Goal: Information Seeking & Learning: Learn about a topic

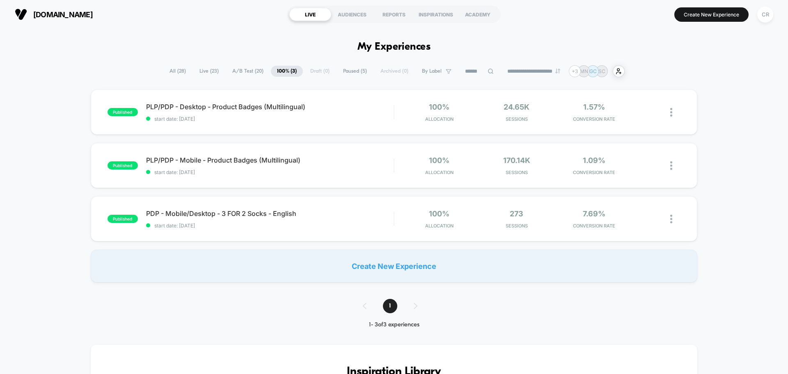
click at [244, 67] on span "A/B Test ( 20 )" at bounding box center [248, 71] width 44 height 11
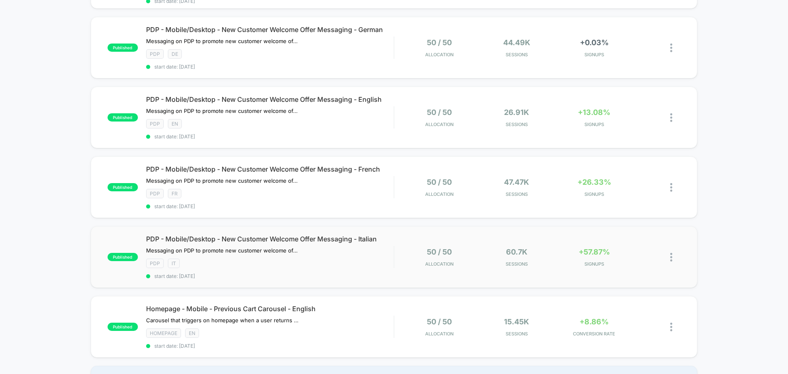
scroll to position [575, 0]
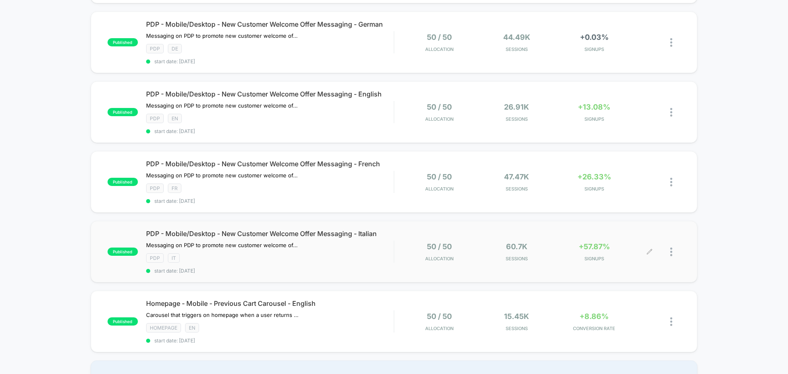
click at [593, 250] on div "+57.87% SIGNUPS" at bounding box center [594, 251] width 73 height 19
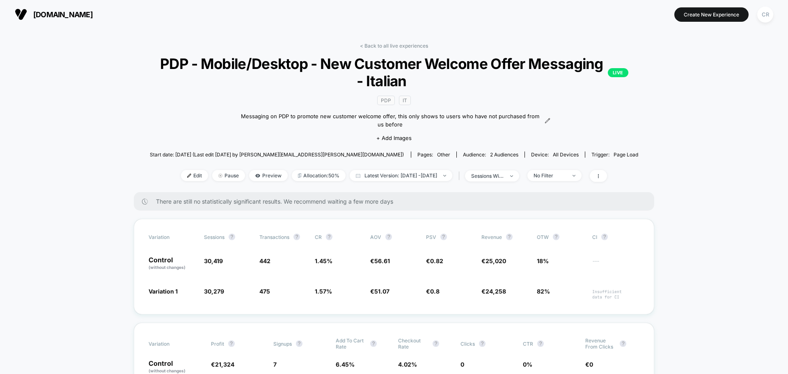
click at [85, 14] on span "[DOMAIN_NAME]" at bounding box center [63, 14] width 60 height 9
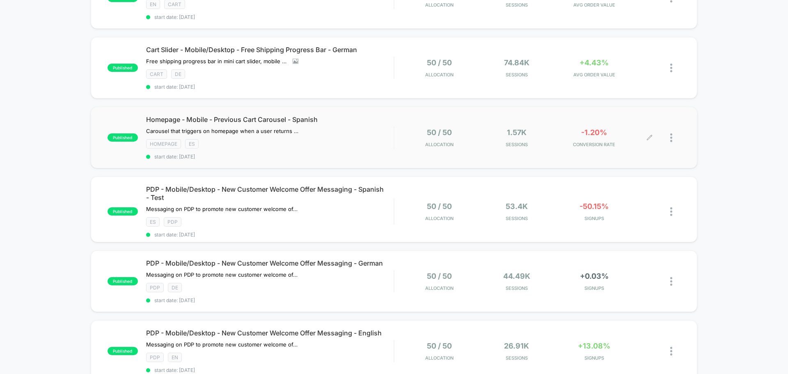
scroll to position [411, 0]
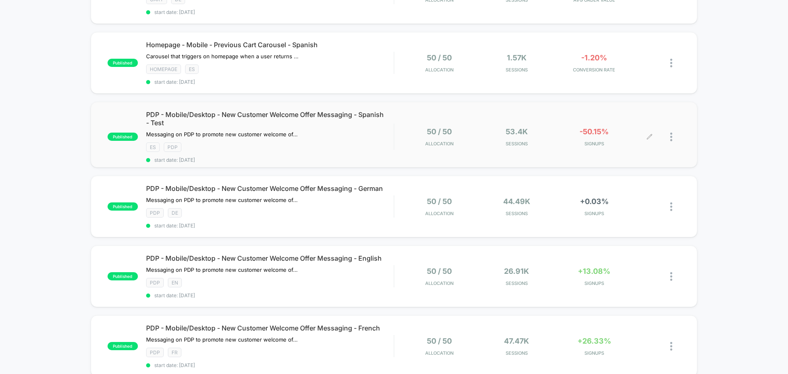
click at [590, 131] on span "-50.15%" at bounding box center [594, 131] width 29 height 9
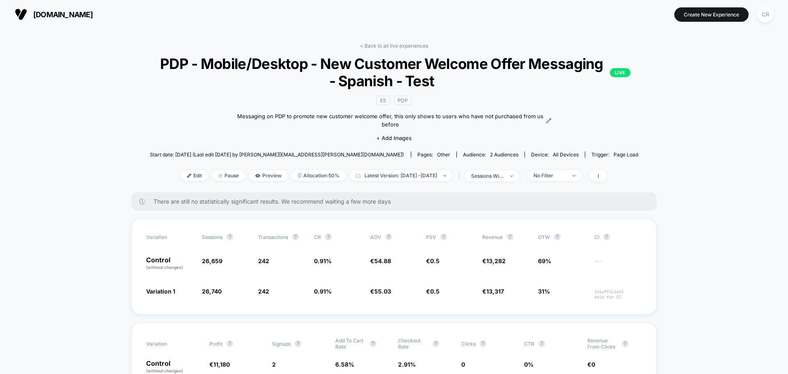
drag, startPoint x: 86, startPoint y: 19, endPoint x: 77, endPoint y: 18, distance: 9.2
click at [85, 18] on button "[DOMAIN_NAME]" at bounding box center [53, 14] width 83 height 13
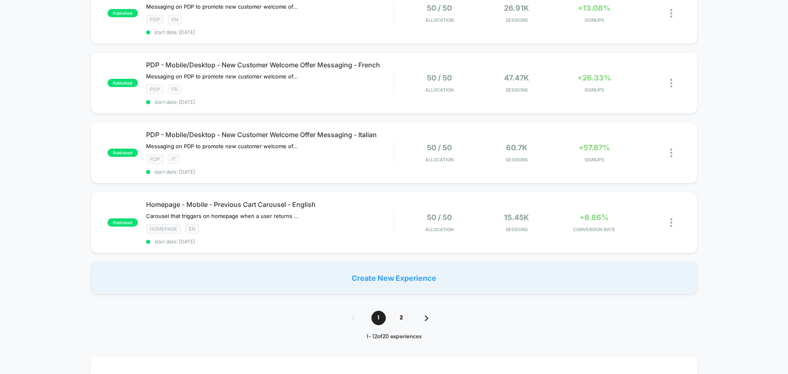
scroll to position [780, 0]
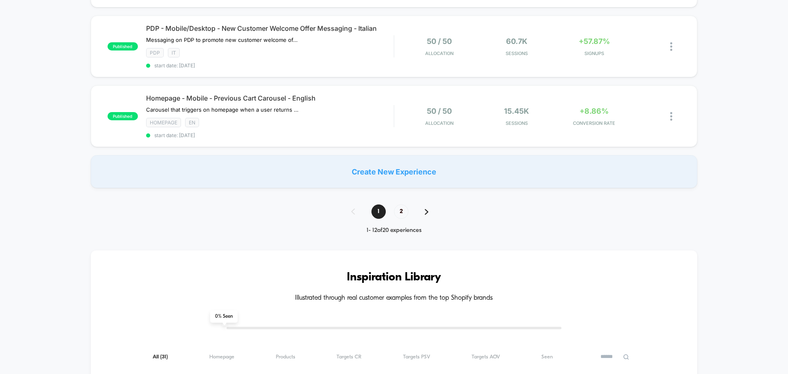
click at [425, 209] on img at bounding box center [427, 212] width 4 height 6
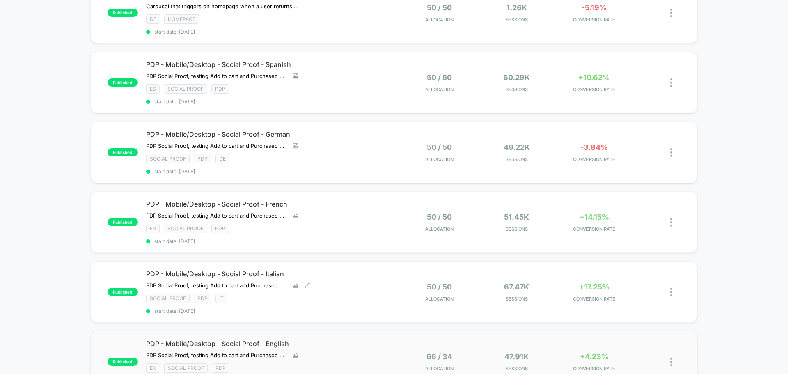
scroll to position [287, 0]
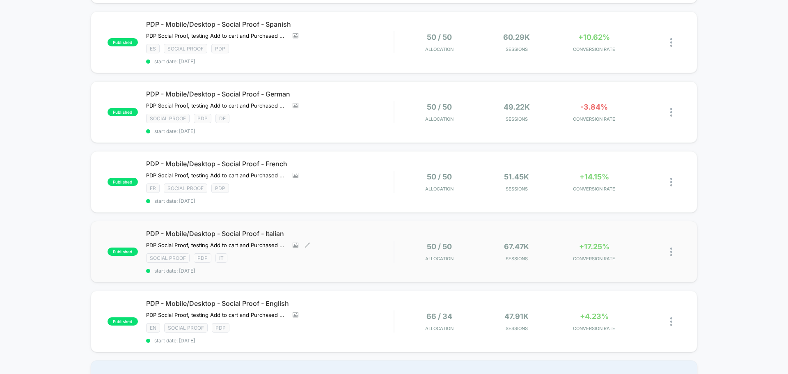
click at [365, 250] on div "PDP - Mobile/Desktop - Social Proof - Italian PDP Social Proof, testing Add to …" at bounding box center [270, 251] width 248 height 44
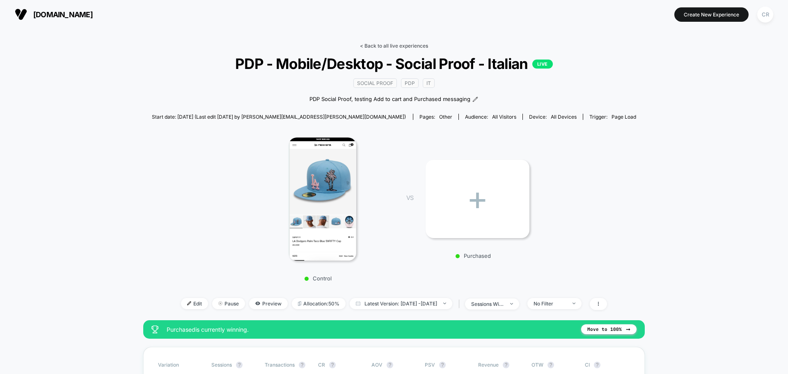
click at [389, 46] on link "< Back to all live experiences" at bounding box center [394, 46] width 68 height 6
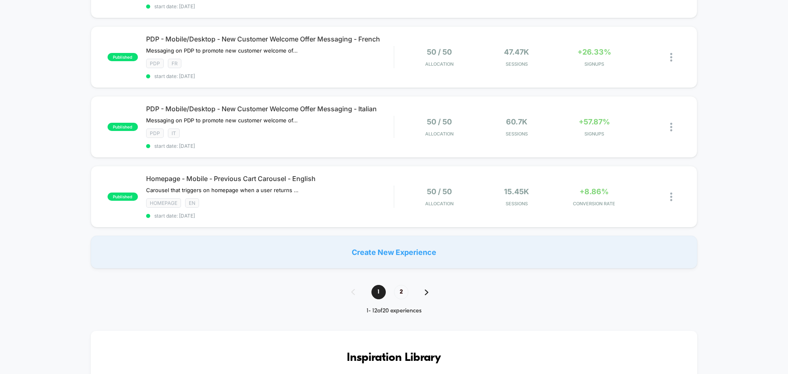
scroll to position [698, 0]
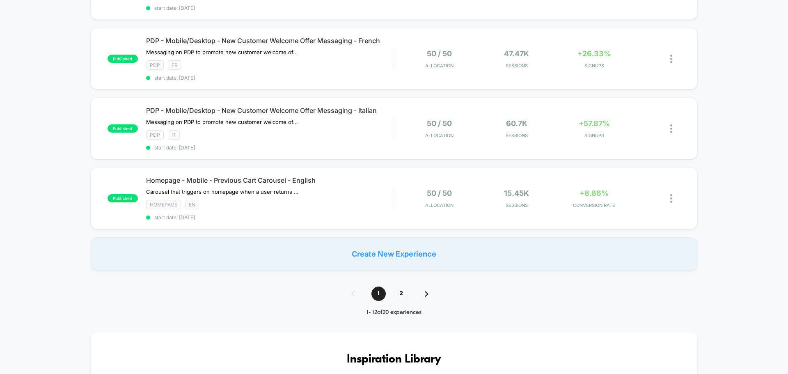
click at [424, 288] on div "1 2" at bounding box center [394, 294] width 102 height 14
click at [428, 291] on img at bounding box center [427, 294] width 4 height 6
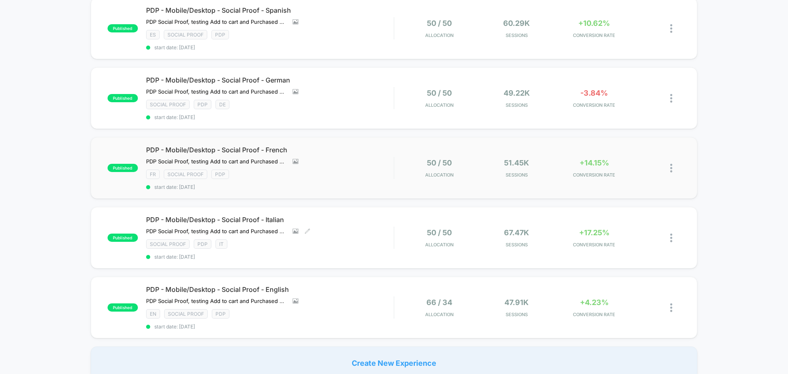
scroll to position [287, 0]
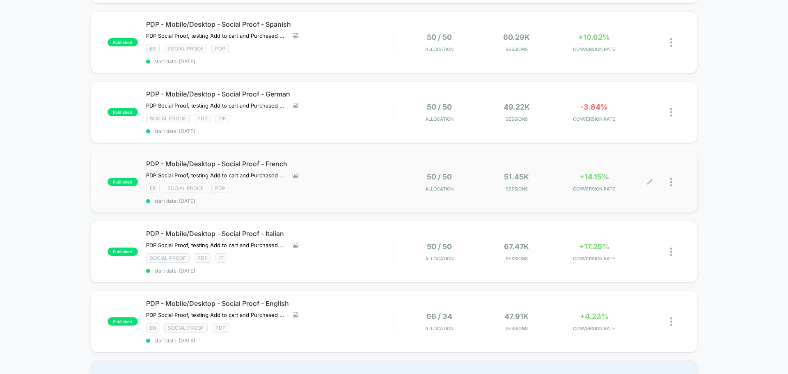
click at [603, 188] on span "CONVERSION RATE" at bounding box center [594, 189] width 73 height 6
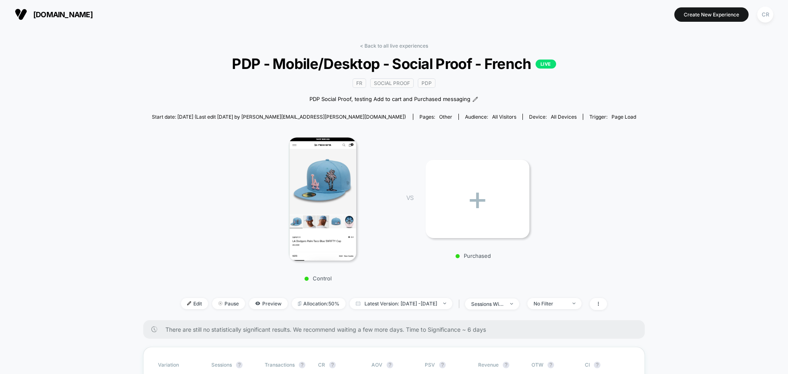
click at [52, 13] on span "[DOMAIN_NAME]" at bounding box center [63, 14] width 60 height 9
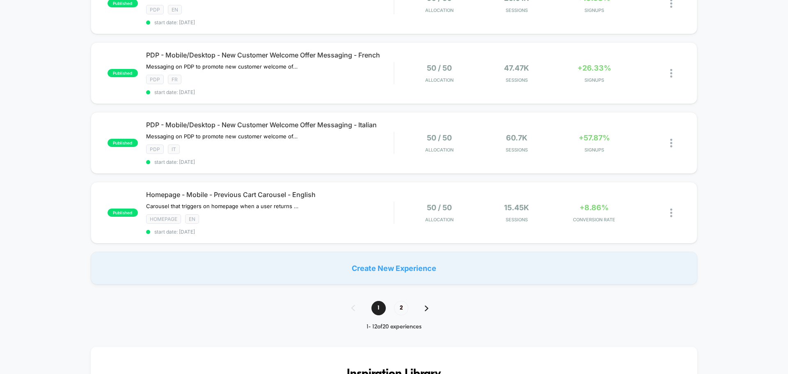
scroll to position [698, 0]
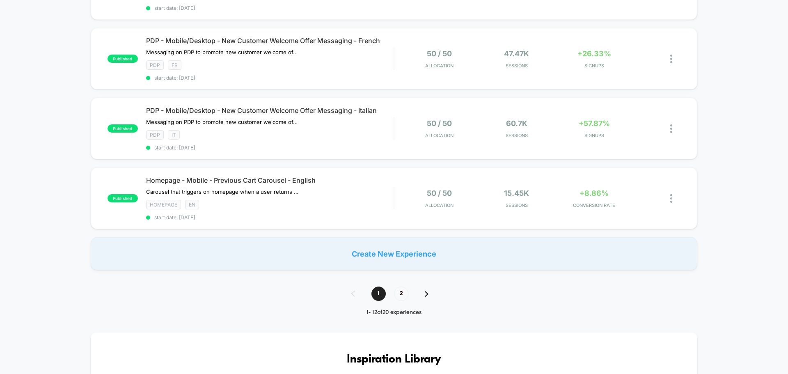
click at [424, 287] on div "1 2" at bounding box center [394, 294] width 102 height 14
click at [428, 291] on img at bounding box center [427, 294] width 4 height 6
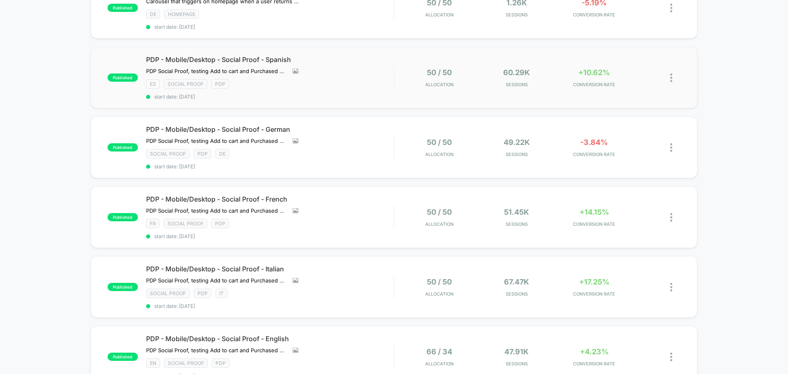
scroll to position [205, 0]
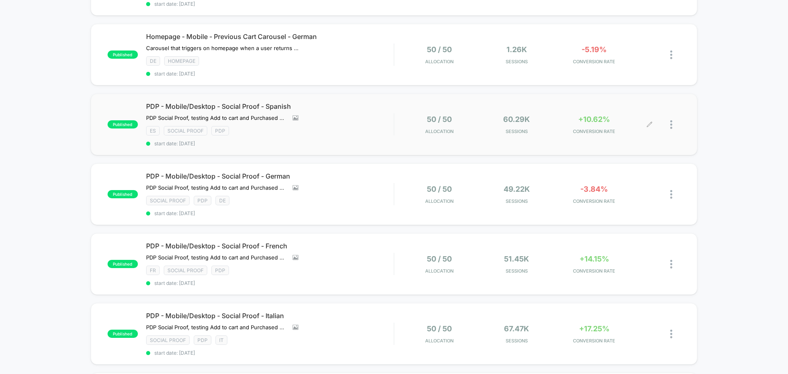
click at [599, 129] on span "CONVERSION RATE" at bounding box center [594, 131] width 73 height 6
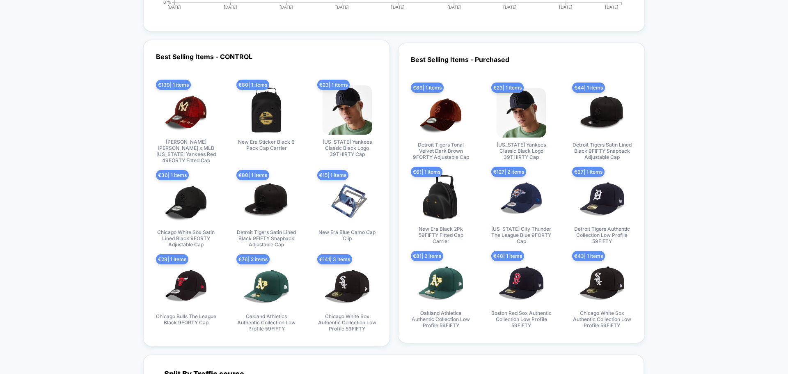
scroll to position [2756, 0]
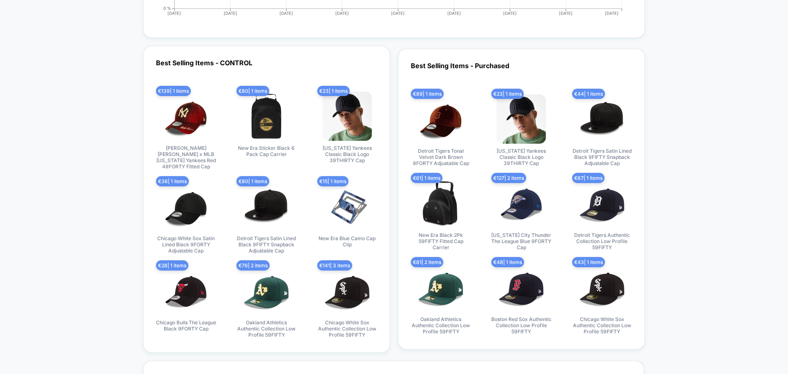
click at [264, 119] on img at bounding box center [266, 116] width 49 height 49
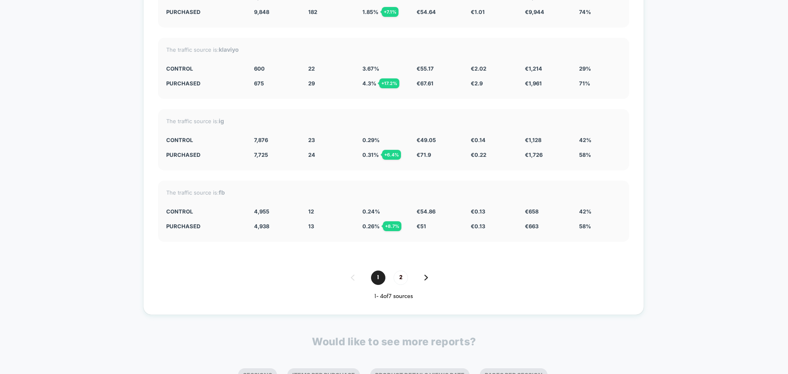
scroll to position [3281, 0]
